Goal: Task Accomplishment & Management: Complete application form

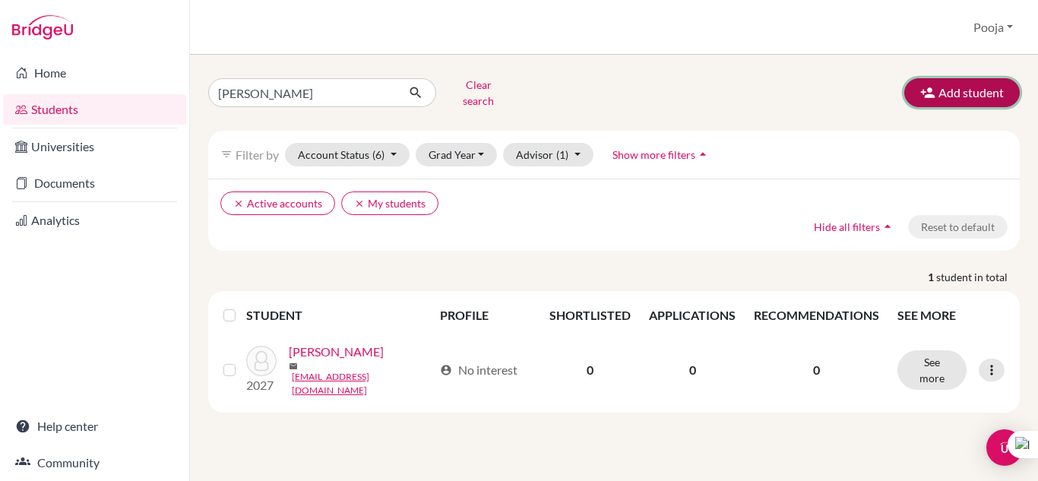
click at [945, 84] on button "Add student" at bounding box center [962, 92] width 116 height 29
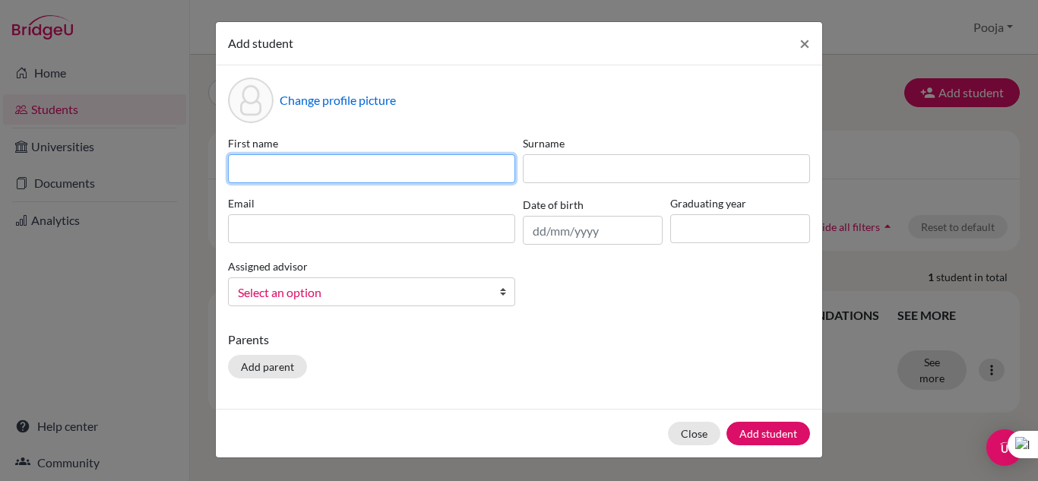
click at [257, 175] on input at bounding box center [371, 168] width 287 height 29
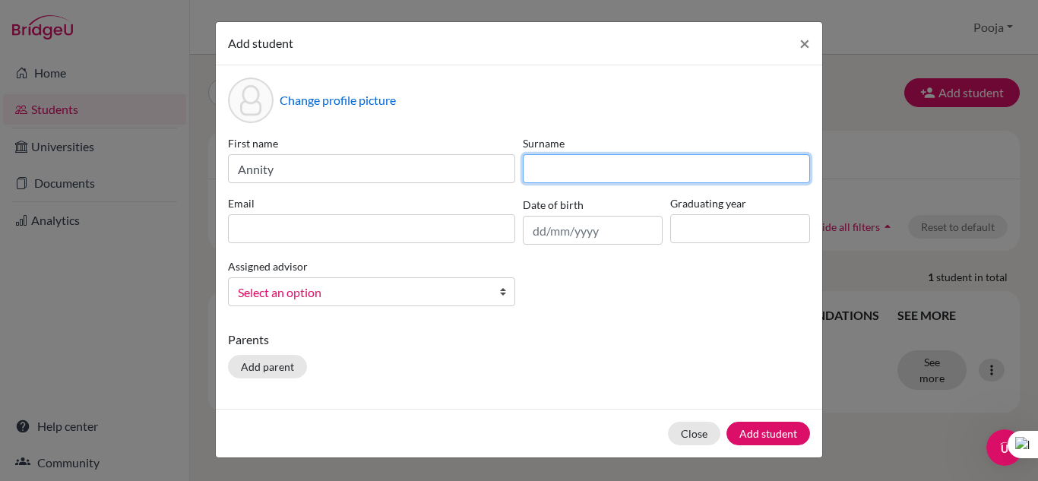
click at [571, 162] on input at bounding box center [666, 168] width 287 height 29
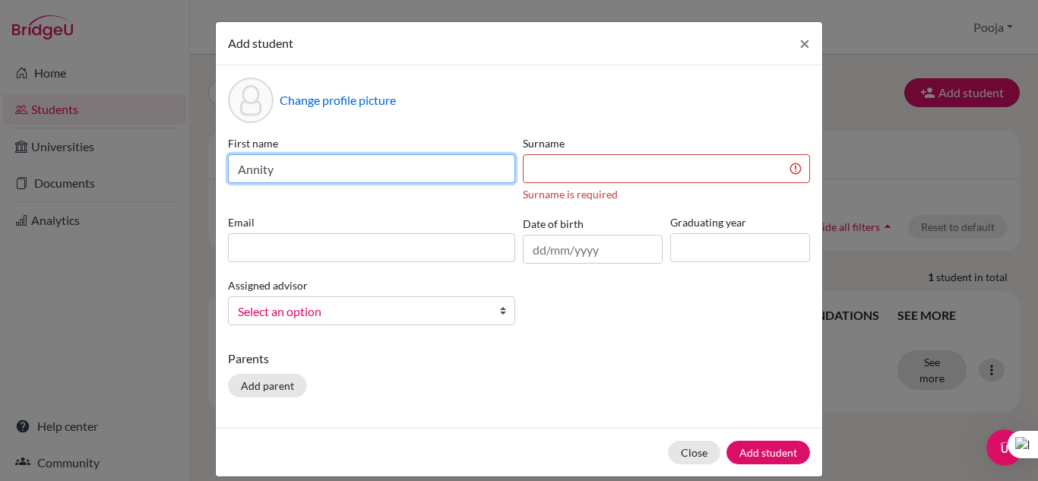
click at [273, 166] on input "Annity" at bounding box center [371, 168] width 287 height 29
type input "Annitya"
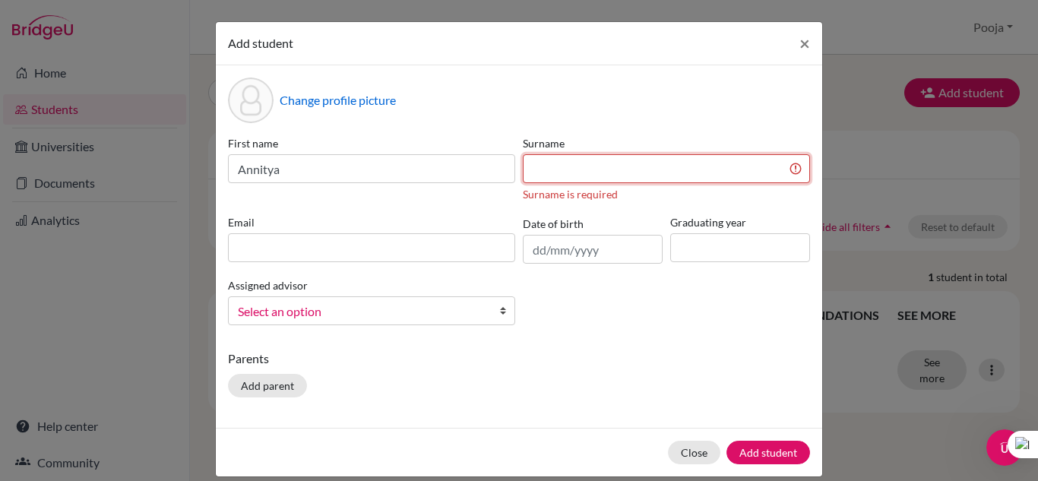
click at [644, 166] on input at bounding box center [666, 168] width 287 height 29
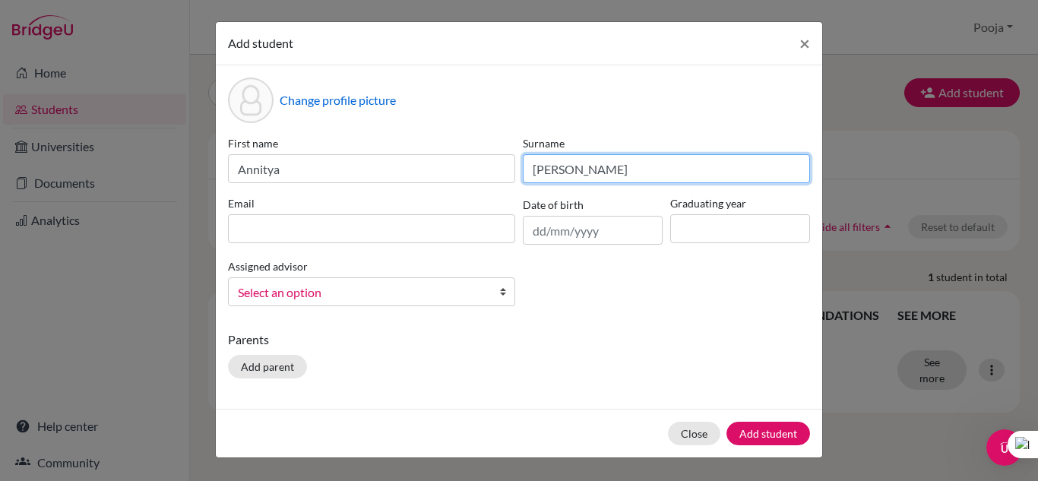
type input "[PERSON_NAME]"
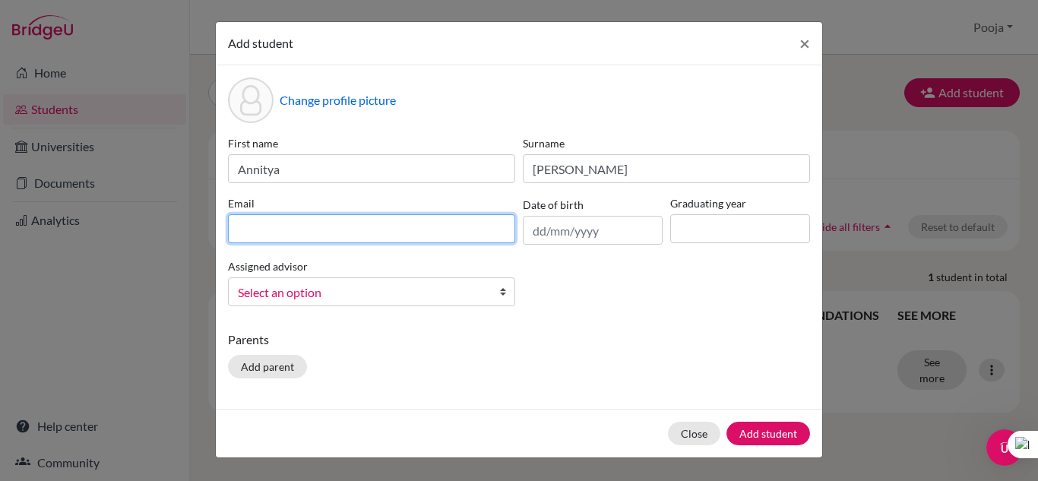
click at [286, 234] on input at bounding box center [371, 228] width 287 height 29
type input "[EMAIL_ADDRESS][DOMAIN_NAME]"
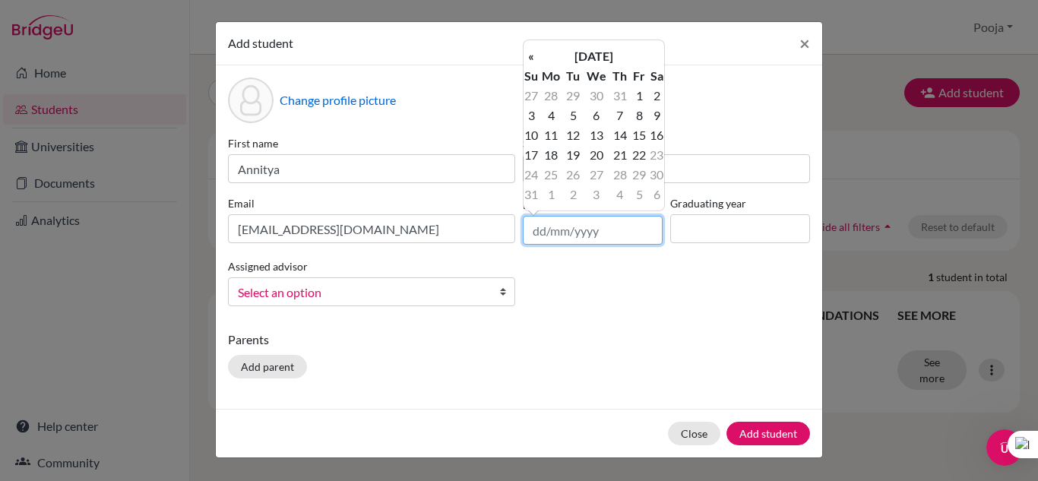
click at [578, 234] on input "text" at bounding box center [593, 230] width 140 height 29
click at [594, 62] on th "[DATE]" at bounding box center [594, 56] width 110 height 20
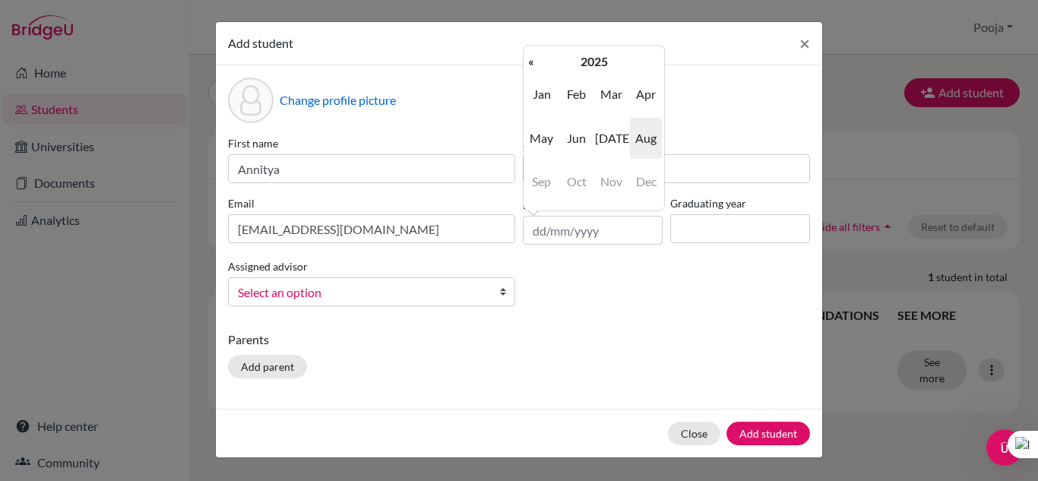
click at [594, 62] on th "2025" at bounding box center [594, 62] width 110 height 20
click at [594, 62] on th "[DATE]-[DATE]" at bounding box center [594, 62] width 110 height 20
click at [611, 96] on span "2010" at bounding box center [611, 94] width 32 height 41
click at [616, 93] on span "2011" at bounding box center [611, 94] width 32 height 41
click at [616, 93] on span "Mar" at bounding box center [611, 94] width 32 height 41
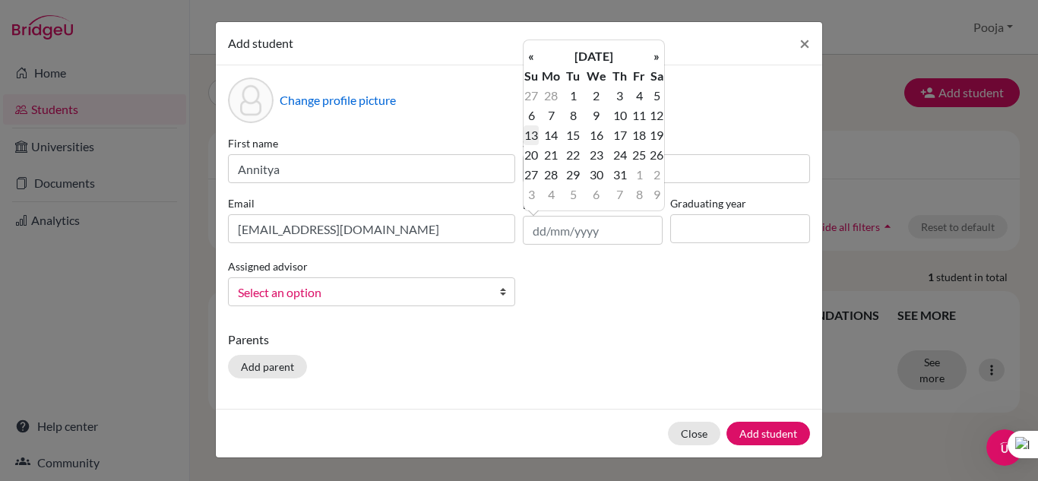
click at [533, 131] on td "13" at bounding box center [531, 135] width 15 height 20
type input "[DATE]"
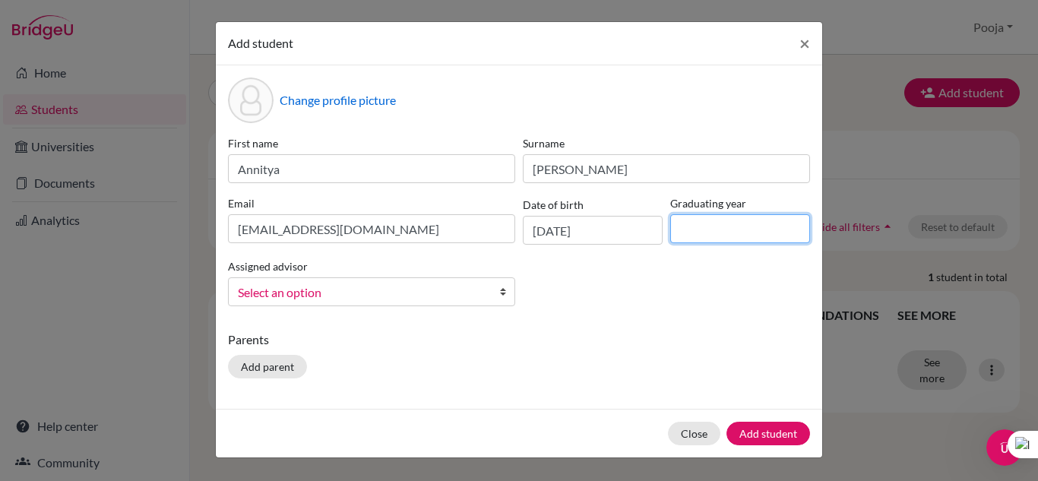
click at [717, 220] on input at bounding box center [740, 228] width 140 height 29
click at [742, 230] on input "2027" at bounding box center [740, 228] width 140 height 29
click at [289, 302] on span "Select an option" at bounding box center [362, 293] width 248 height 20
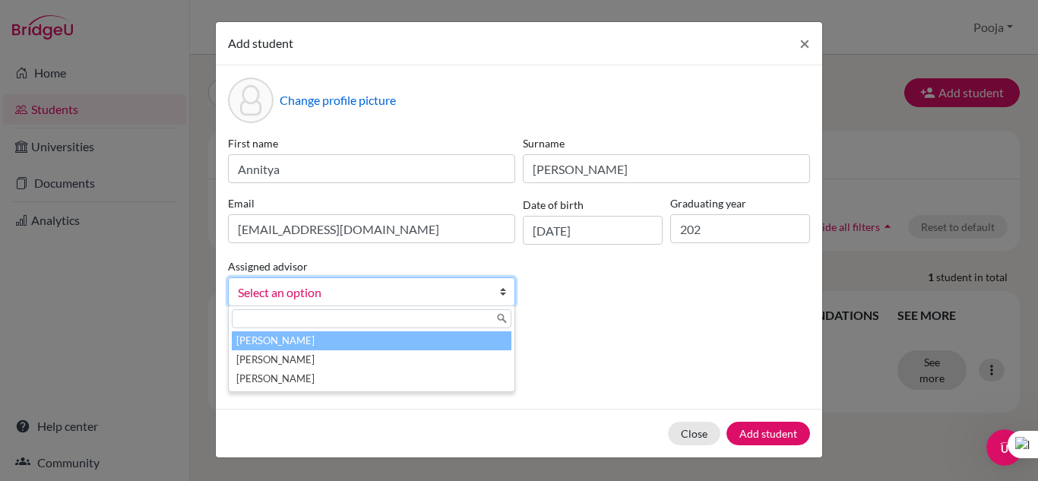
click at [293, 344] on li "[PERSON_NAME]" at bounding box center [372, 340] width 280 height 19
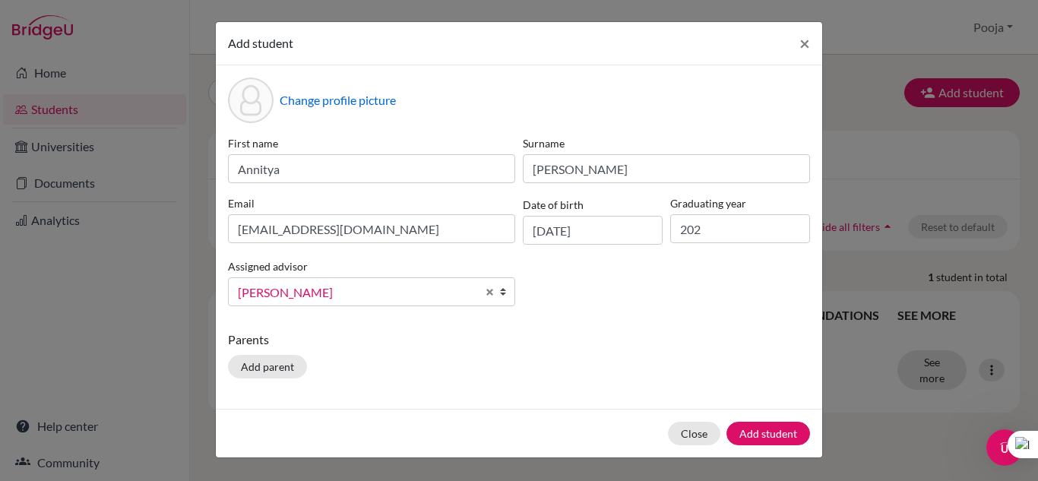
click at [641, 312] on div "First name [PERSON_NAME] [PERSON_NAME] [PERSON_NAME][EMAIL_ADDRESS][DOMAIN_NAME…" at bounding box center [519, 226] width 590 height 183
click at [718, 229] on input "202" at bounding box center [740, 228] width 140 height 29
type input "2029"
click at [682, 394] on div "Change profile picture First name [PERSON_NAME] [PERSON_NAME] [PERSON_NAME][EMA…" at bounding box center [519, 236] width 606 height 343
click at [755, 437] on button "Add student" at bounding box center [768, 434] width 84 height 24
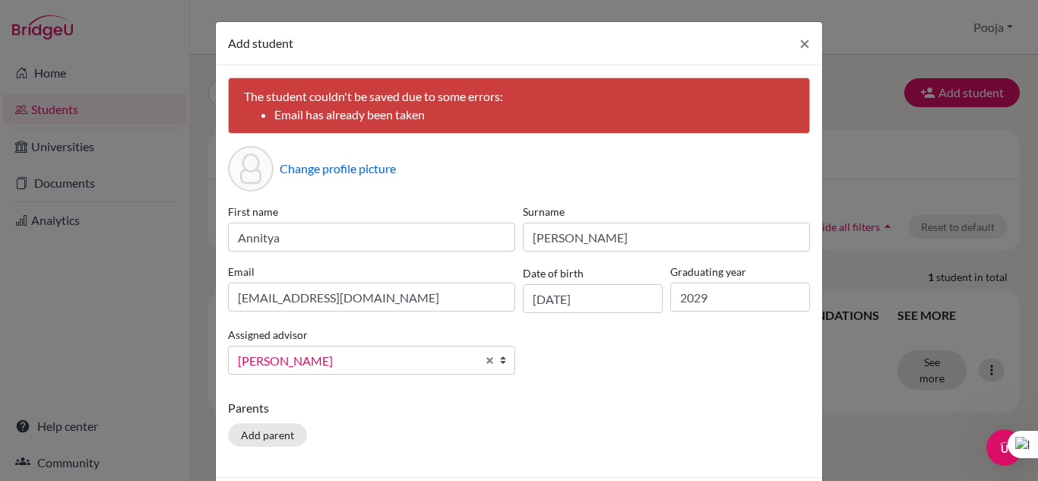
click at [508, 168] on input "file" at bounding box center [396, 171] width 233 height 23
click at [802, 38] on span "×" at bounding box center [804, 43] width 11 height 22
